Goal: Information Seeking & Learning: Learn about a topic

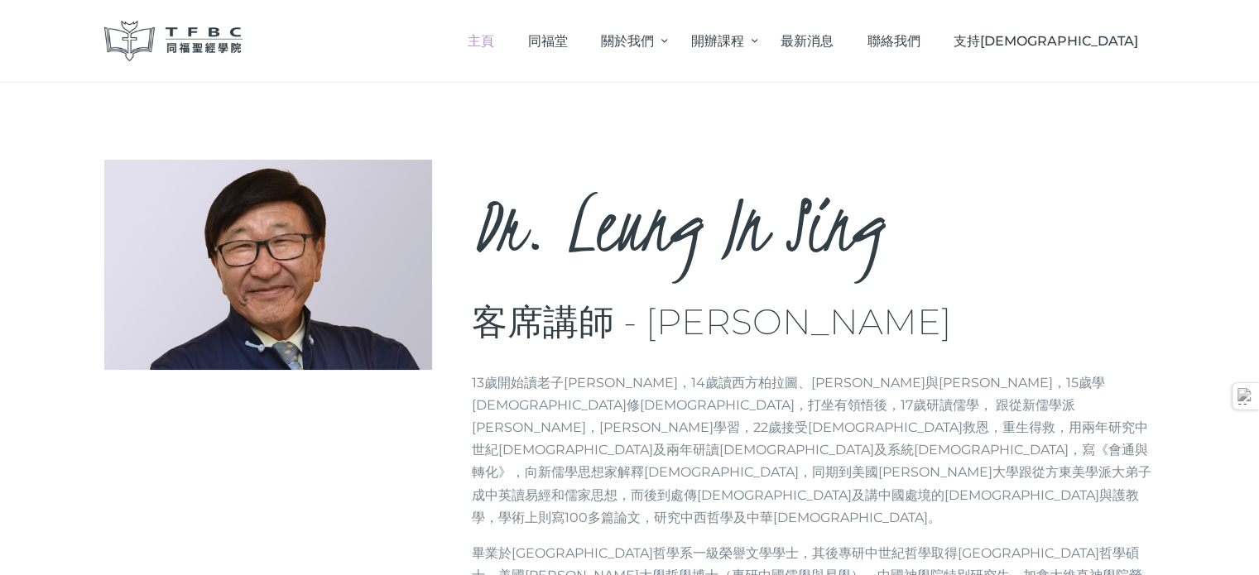
click at [494, 38] on span "主頁" at bounding box center [481, 41] width 26 height 16
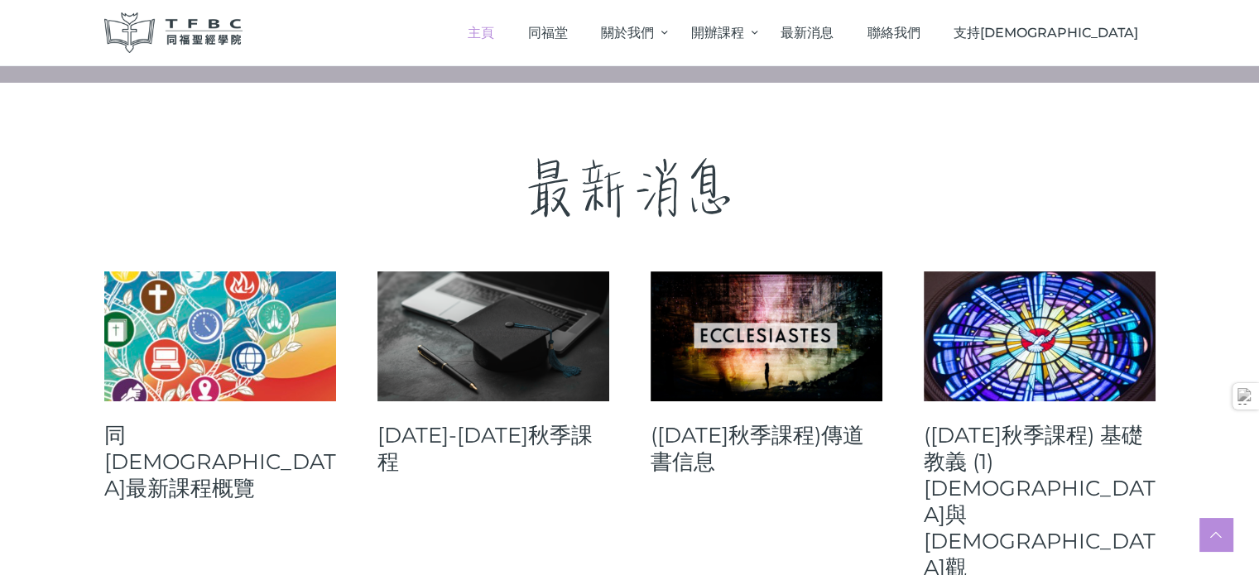
scroll to position [497, 0]
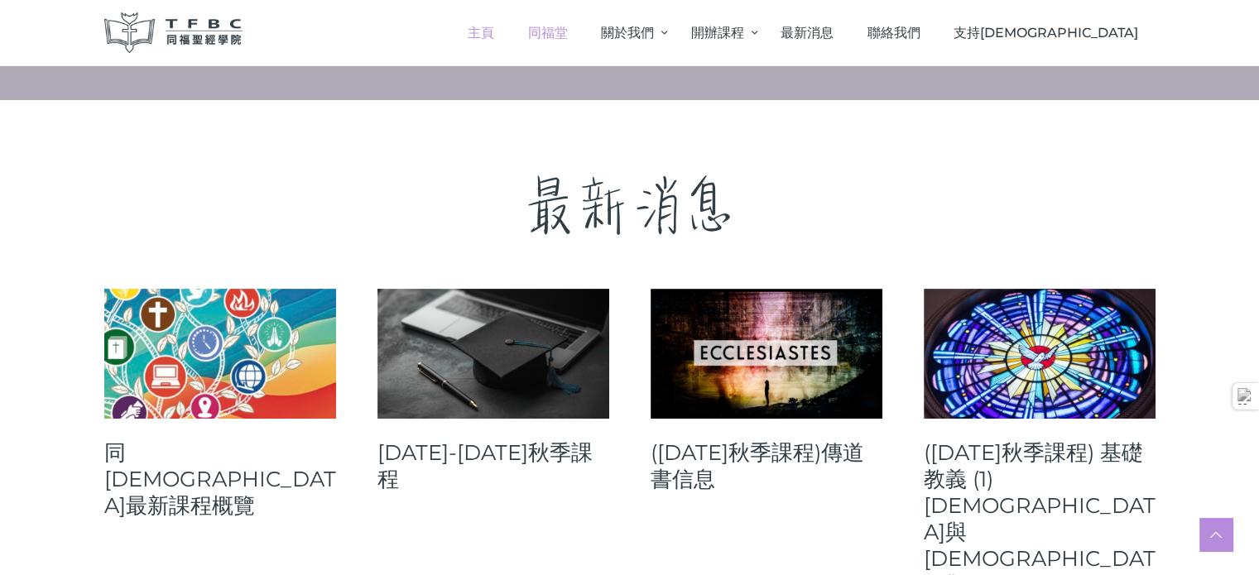
click at [568, 33] on span "同福堂" at bounding box center [548, 33] width 40 height 16
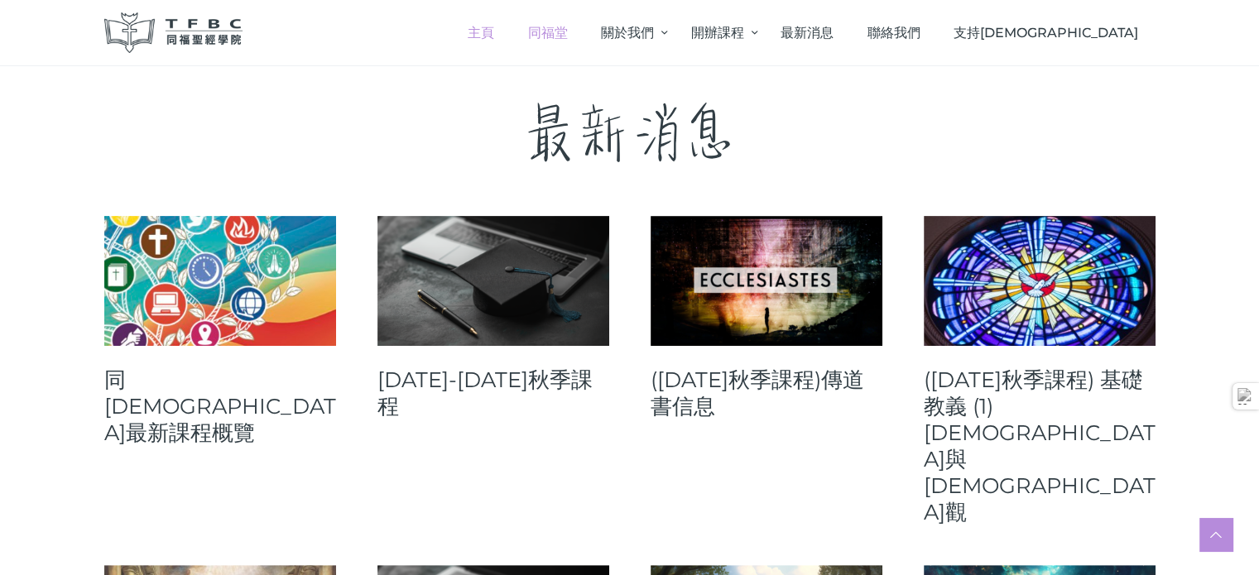
scroll to position [580, 0]
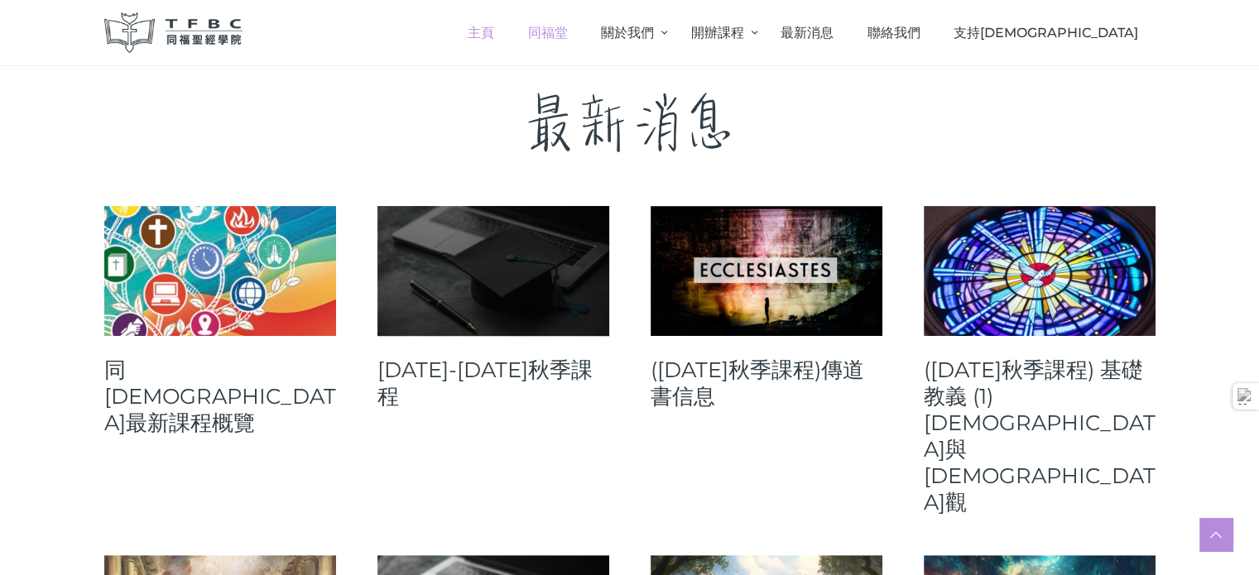
click at [467, 267] on link at bounding box center [494, 271] width 232 height 130
